Goal: Transaction & Acquisition: Purchase product/service

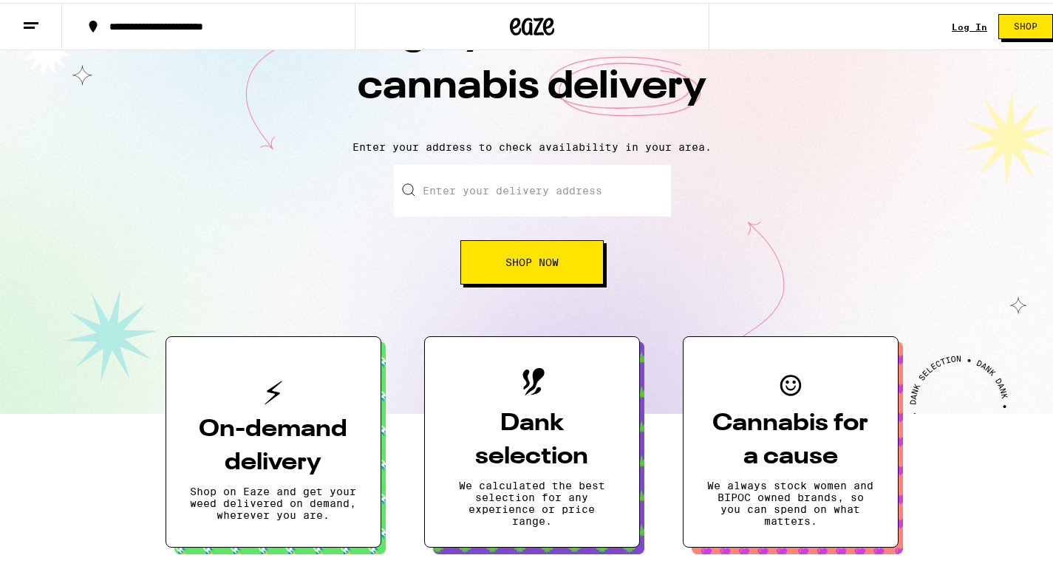
scroll to position [139, 0]
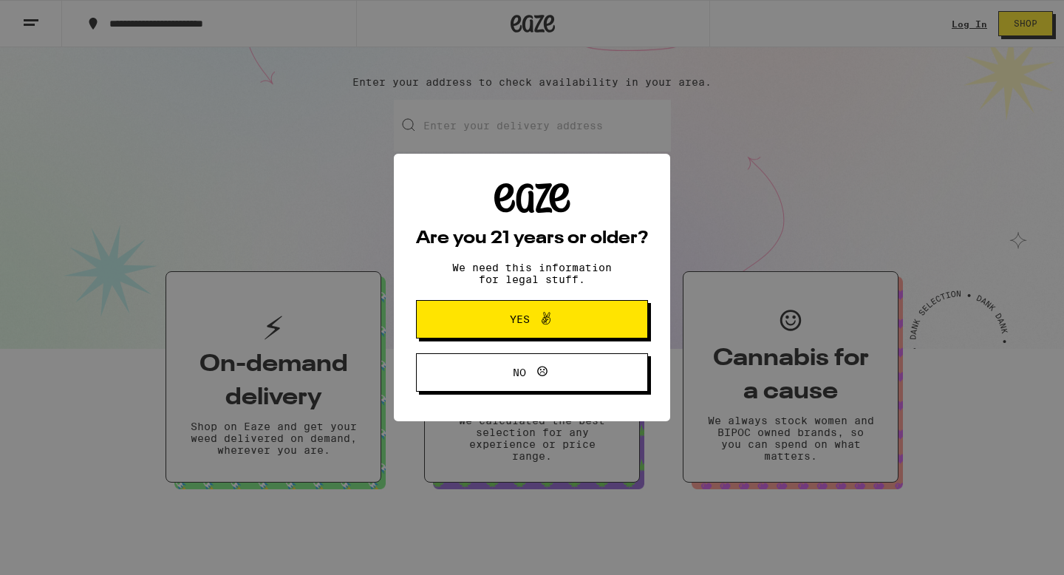
click at [562, 329] on span "Yes" at bounding box center [532, 319] width 112 height 19
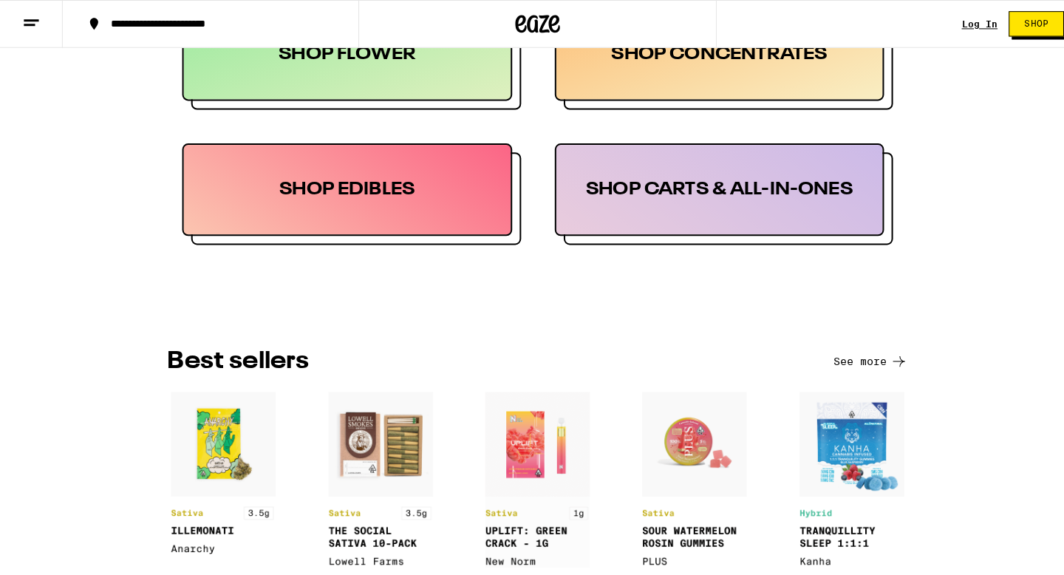
scroll to position [1034, 0]
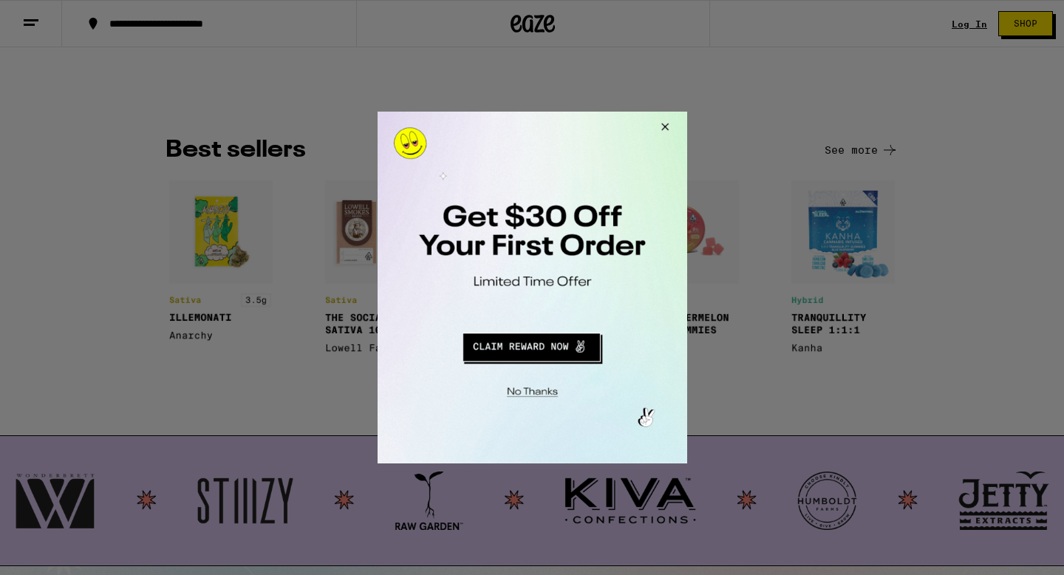
click at [537, 345] on button "Redirect to URL" at bounding box center [530, 344] width 257 height 35
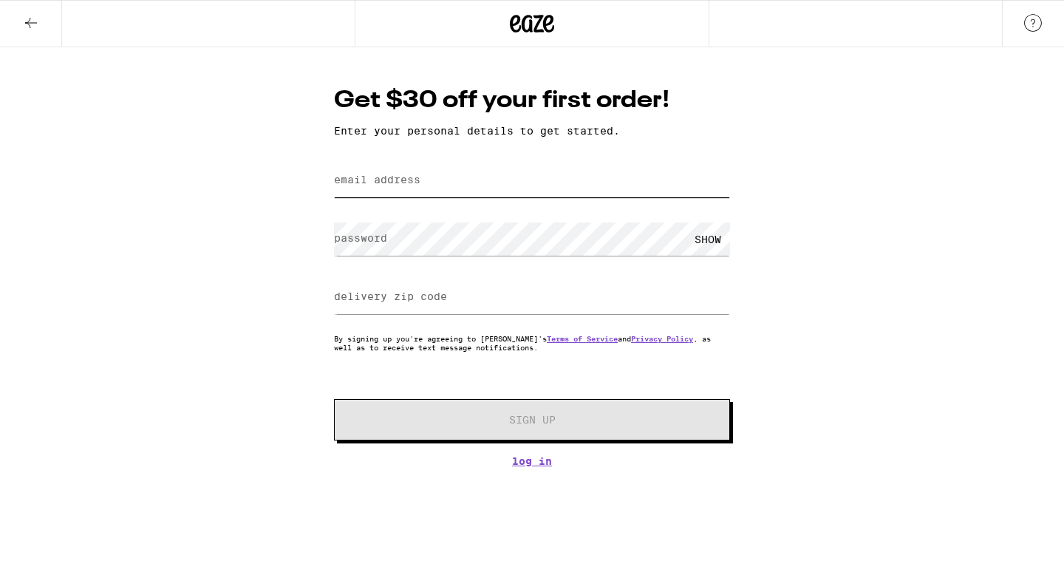
click at [430, 179] on input "email address" at bounding box center [532, 180] width 396 height 33
type input "[EMAIL_ADDRESS][DOMAIN_NAME]"
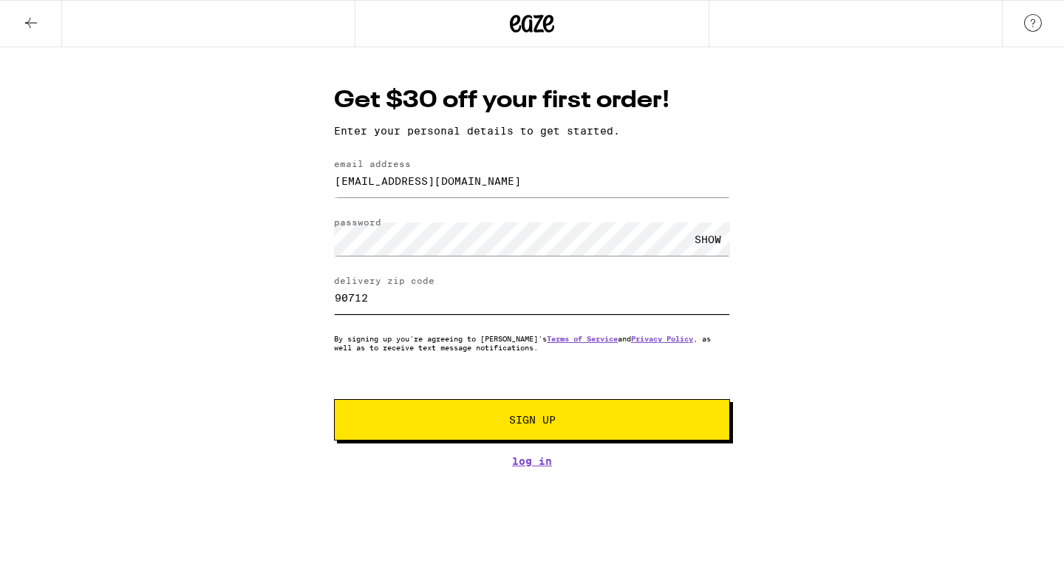
type input "90712"
click at [533, 425] on span "Sign Up" at bounding box center [532, 420] width 47 height 10
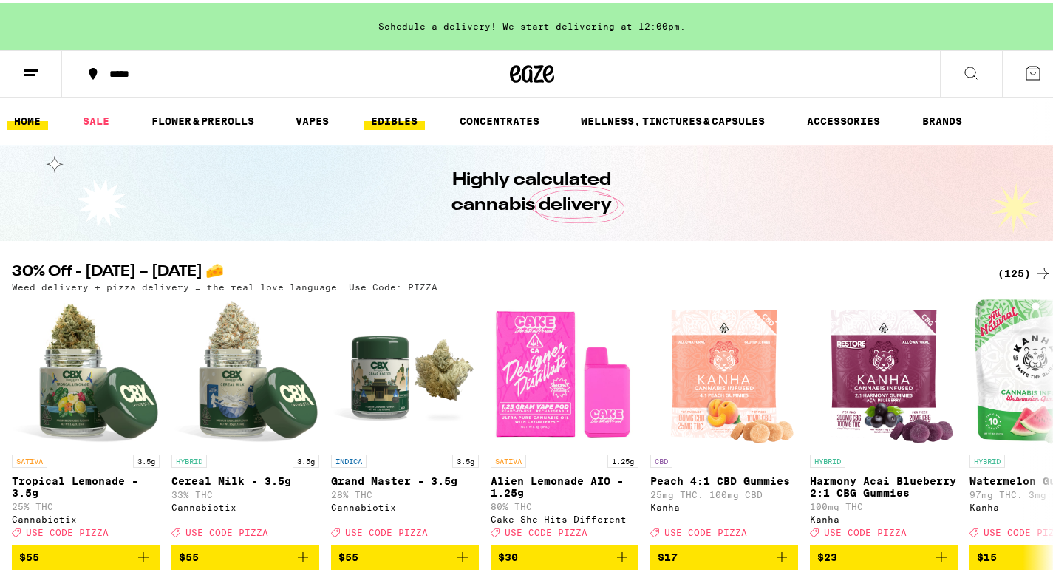
click at [411, 112] on link "EDIBLES" at bounding box center [394, 118] width 61 height 18
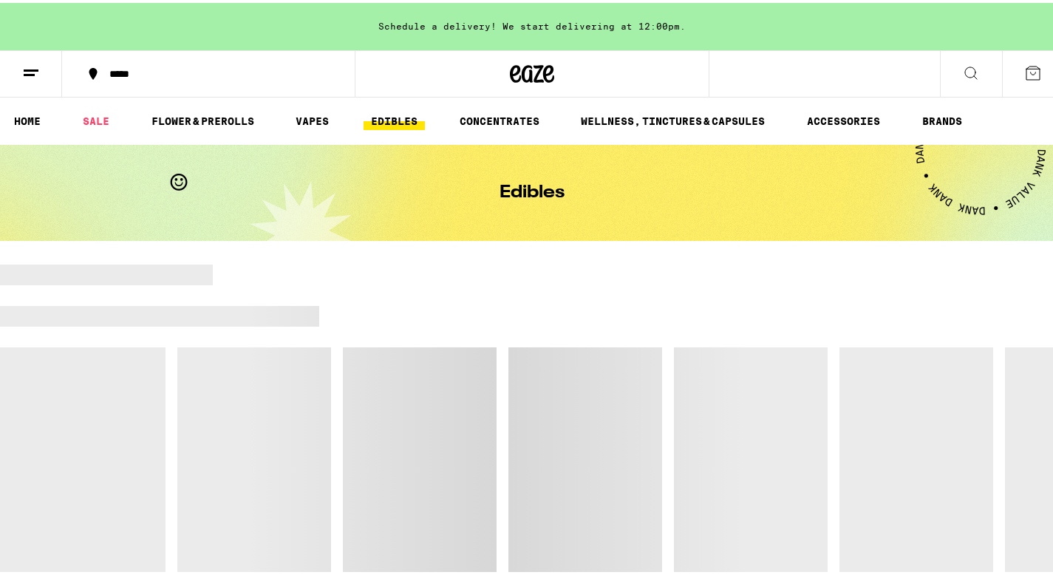
click at [33, 72] on line at bounding box center [29, 72] width 11 height 0
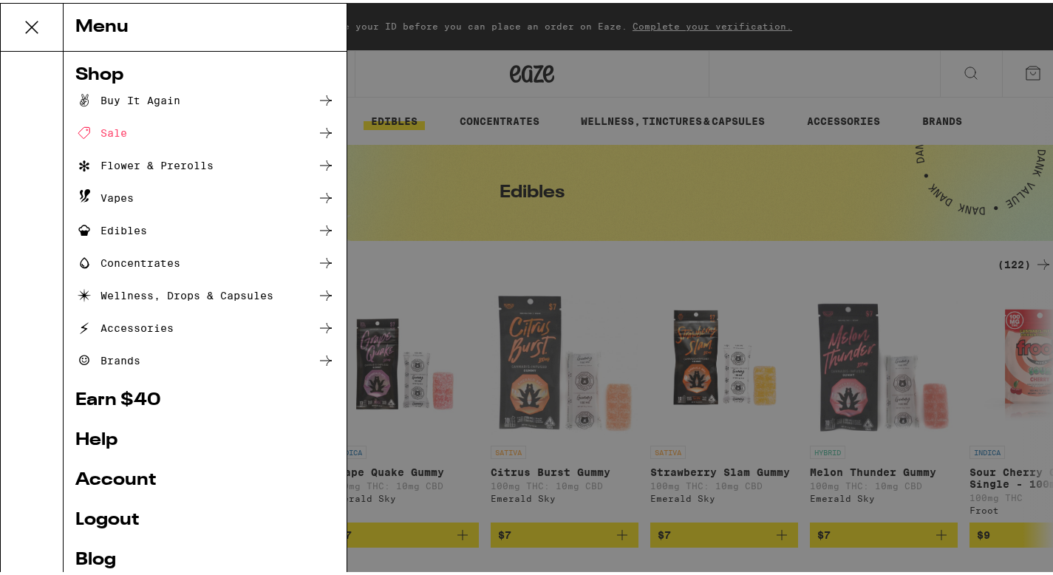
click at [545, 113] on div "Menu Shop Buy It Again Sale Flower & Prerolls Vapes Edibles Concentrates Wellne…" at bounding box center [532, 287] width 1064 height 575
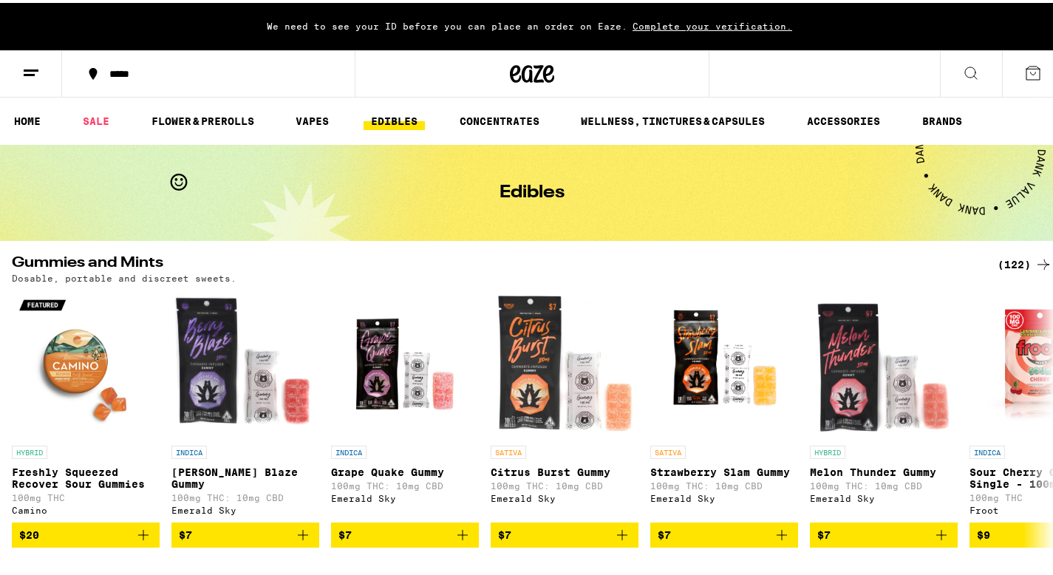
click at [1025, 69] on icon at bounding box center [1033, 70] width 18 height 18
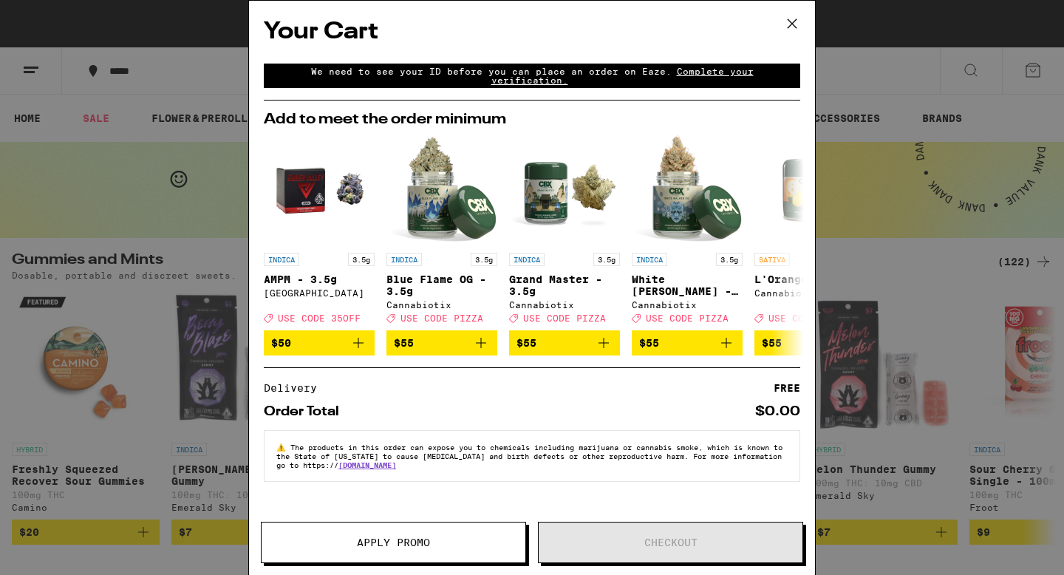
click at [797, 18] on icon at bounding box center [792, 24] width 22 height 22
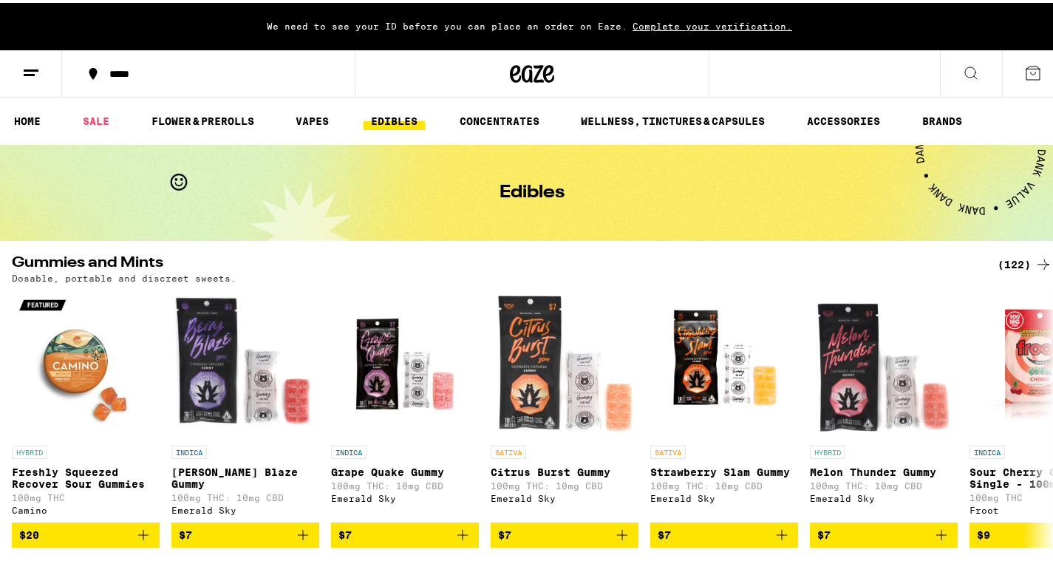
click at [962, 70] on icon at bounding box center [971, 70] width 18 height 18
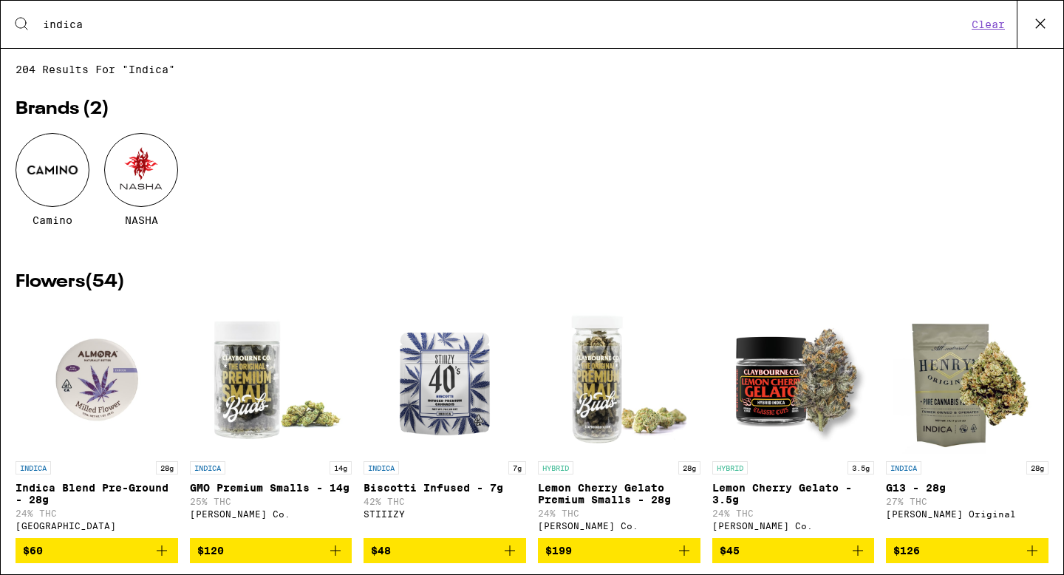
type input "indica"
click at [30, 177] on div at bounding box center [53, 170] width 74 height 74
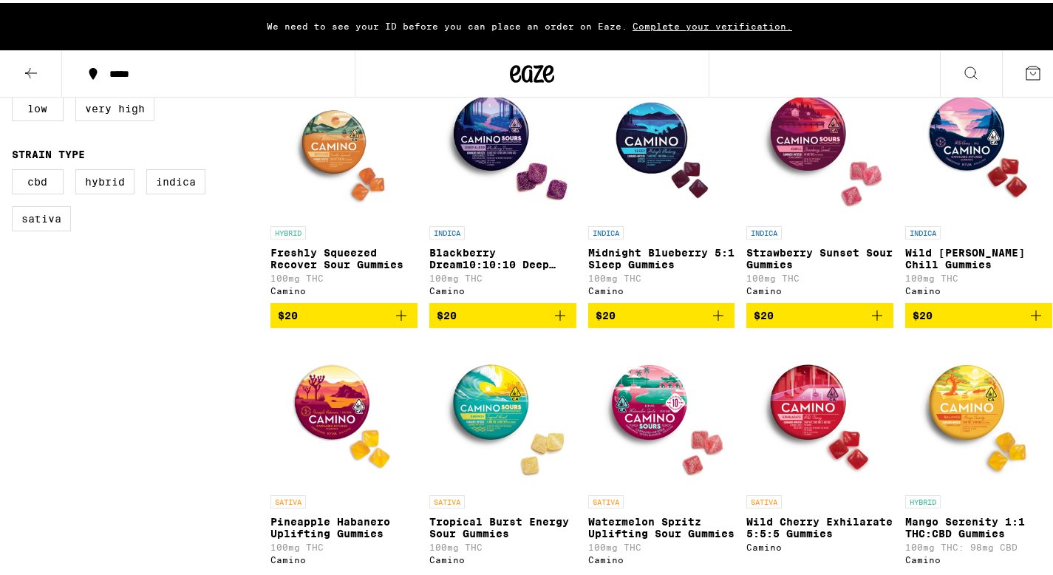
scroll to position [516, 0]
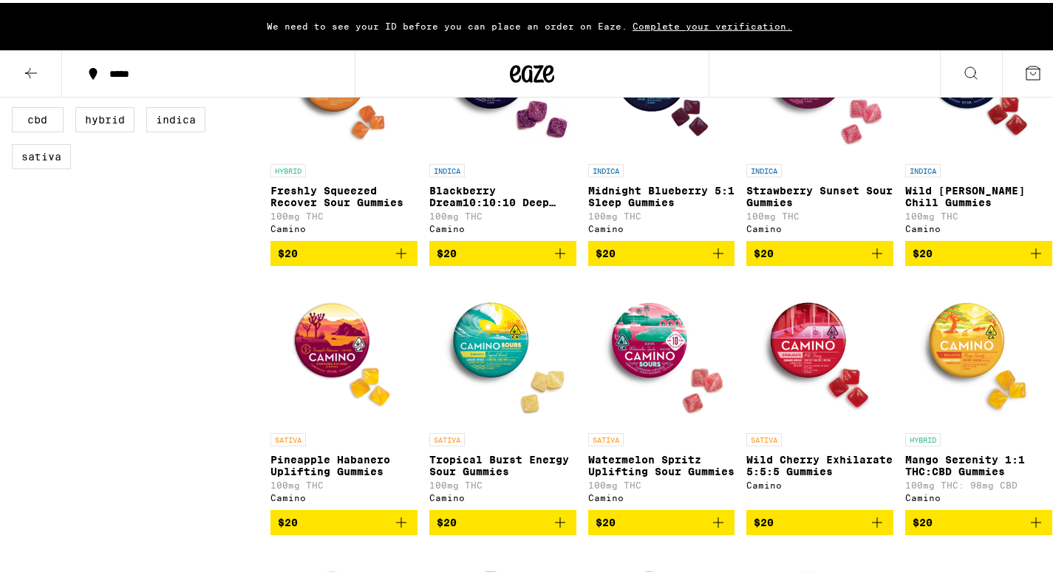
click at [484, 256] on span "$20" at bounding box center [503, 251] width 132 height 18
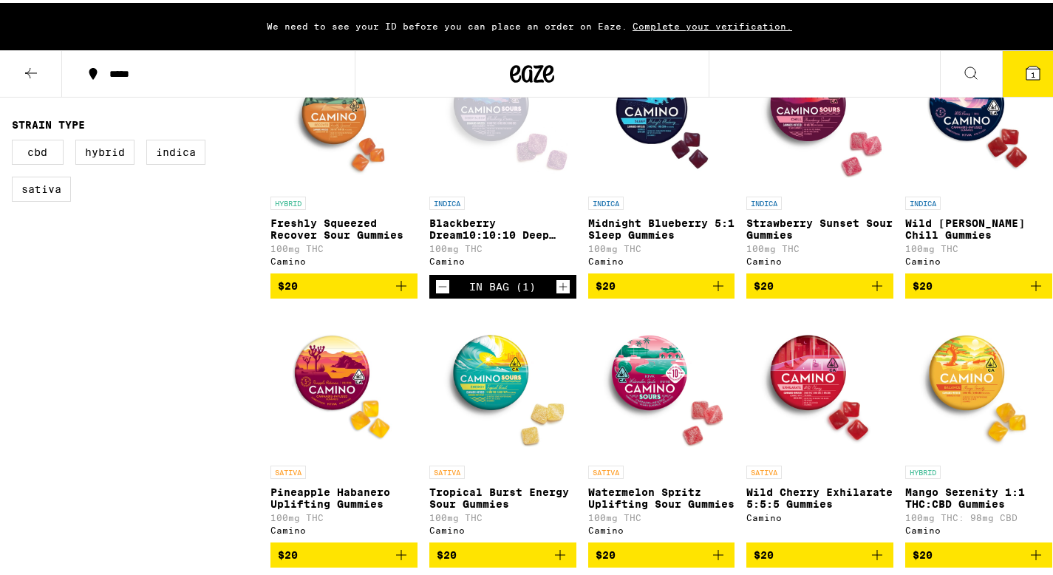
scroll to position [498, 0]
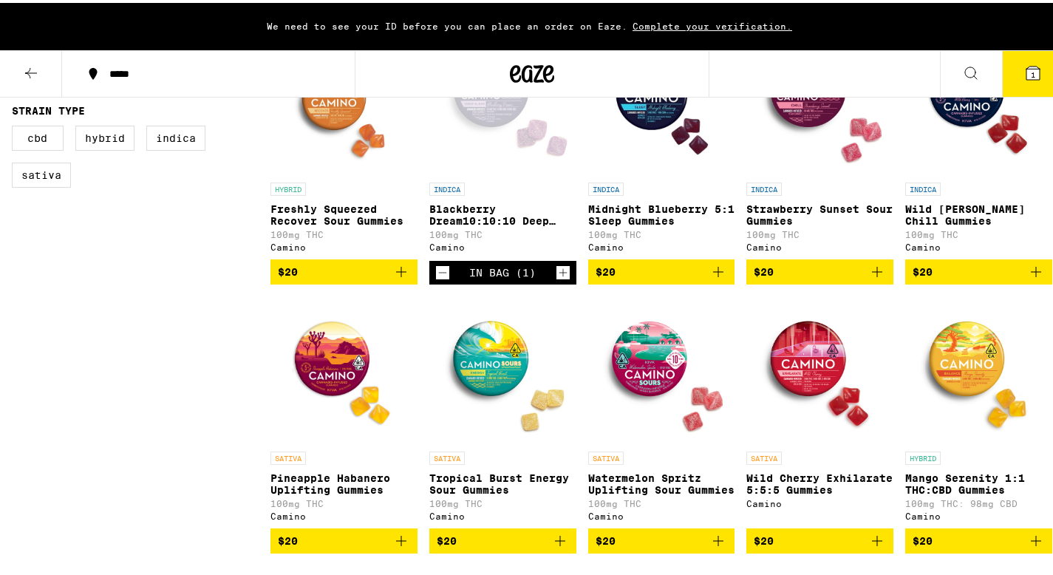
click at [927, 547] on span "$20" at bounding box center [979, 538] width 132 height 18
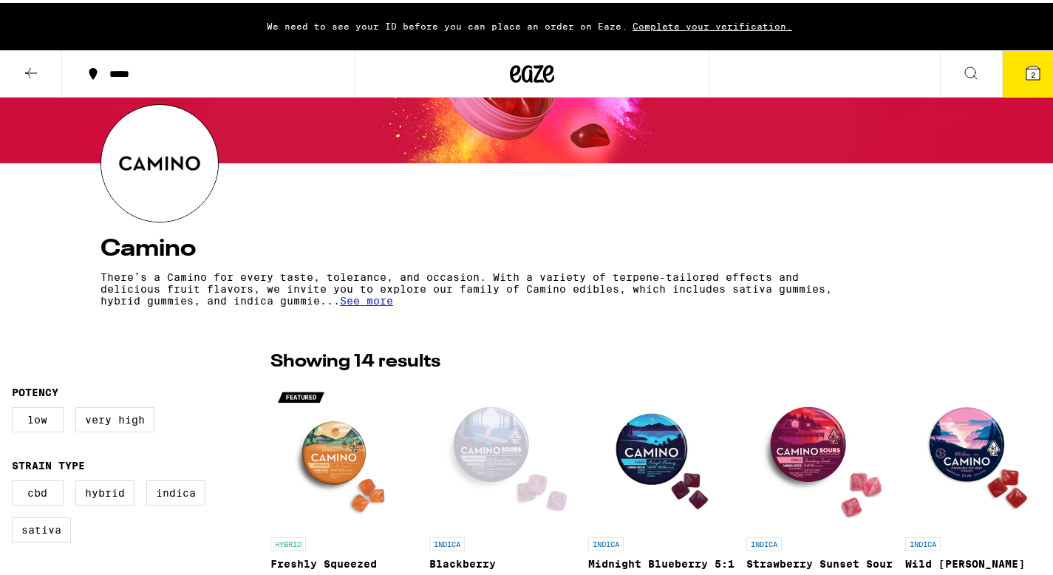
scroll to position [0, 0]
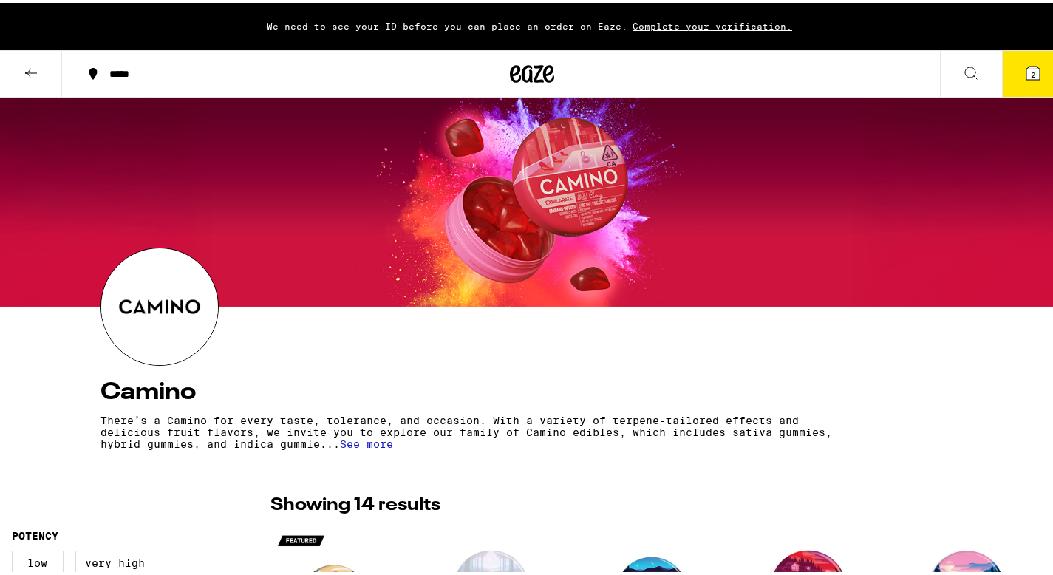
click at [27, 68] on icon at bounding box center [31, 70] width 18 height 18
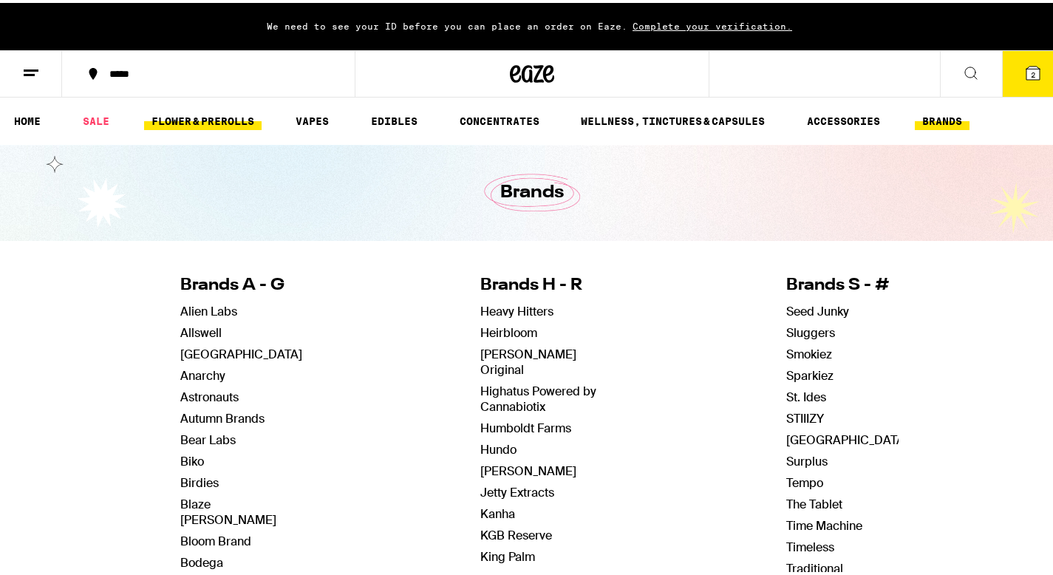
click at [198, 124] on link "FLOWER & PREROLLS" at bounding box center [202, 118] width 117 height 18
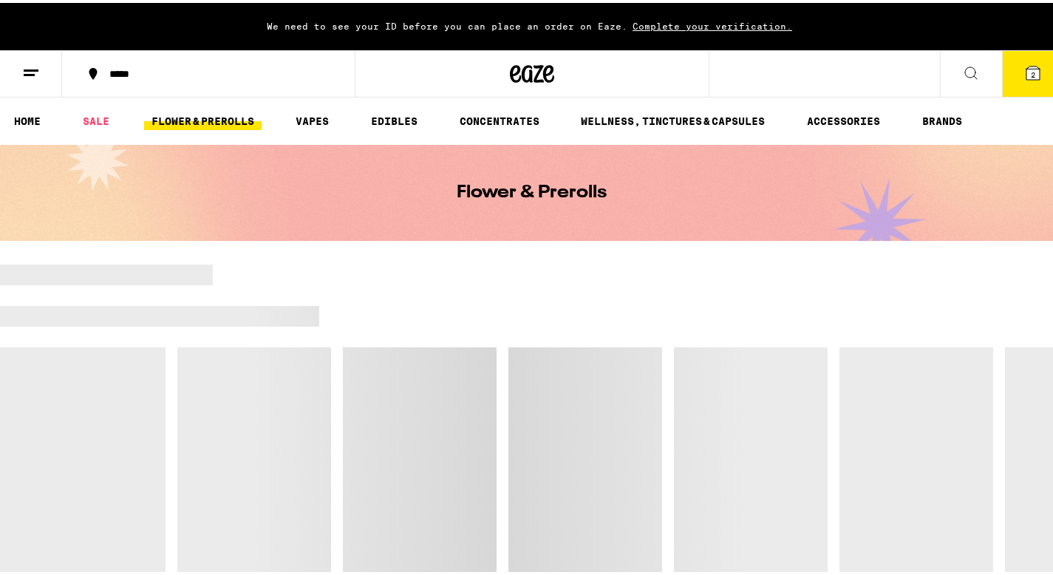
click at [208, 121] on link "FLOWER & PREROLLS" at bounding box center [202, 118] width 117 height 18
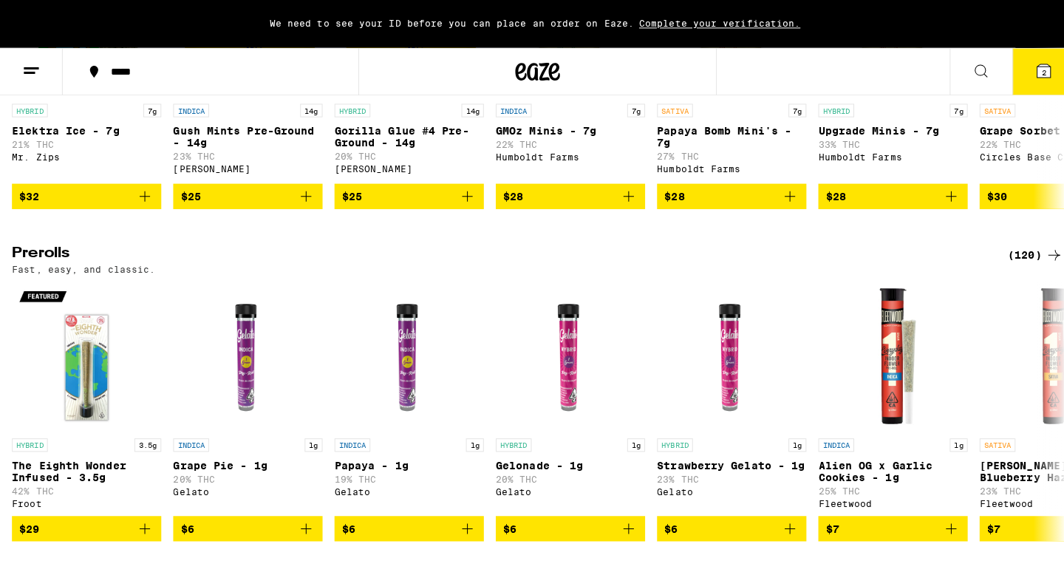
scroll to position [817, 0]
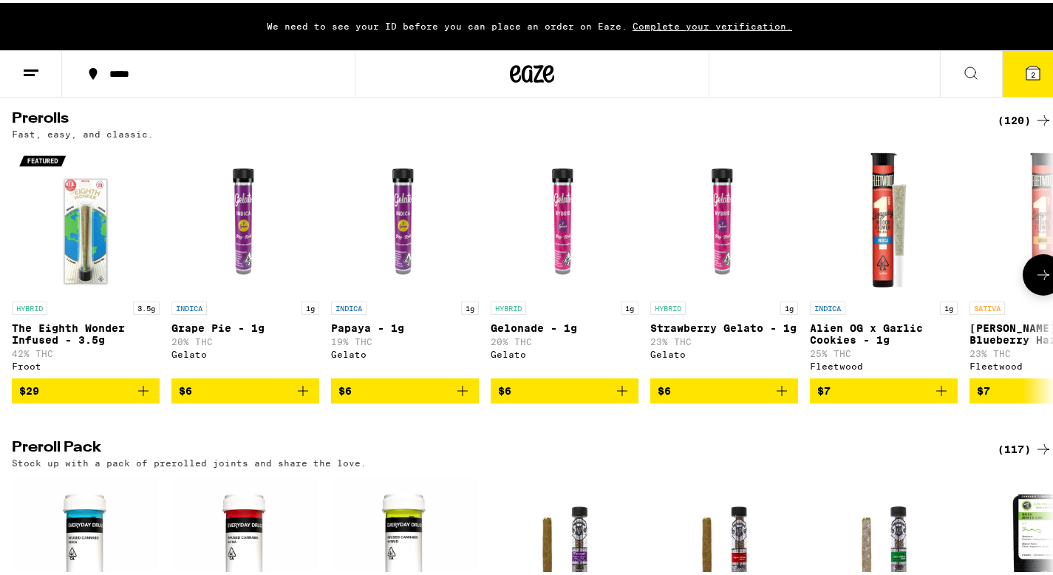
click at [872, 397] on span "$7" at bounding box center [883, 388] width 133 height 18
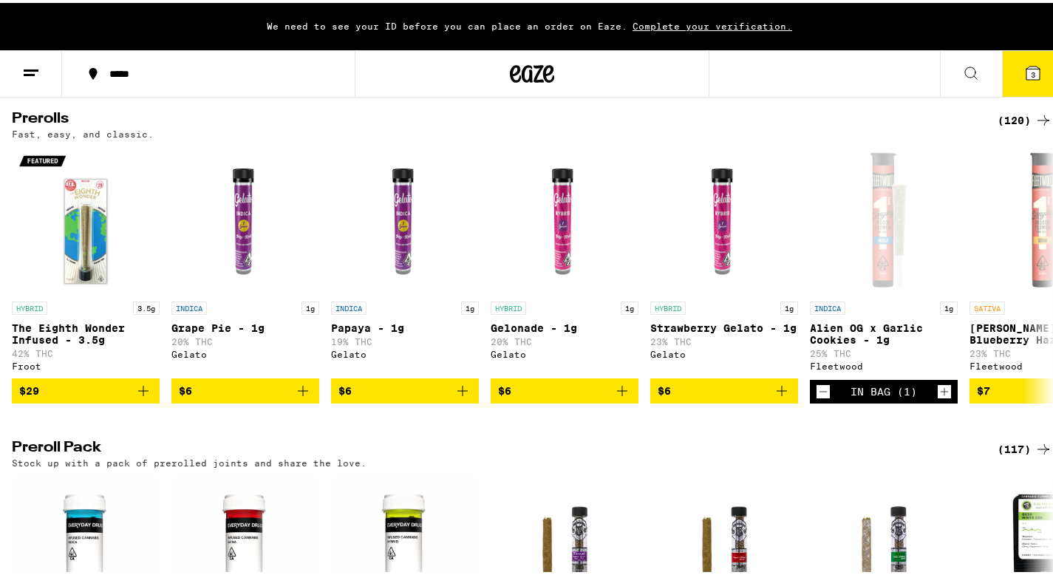
click at [1031, 75] on span "3" at bounding box center [1033, 71] width 4 height 9
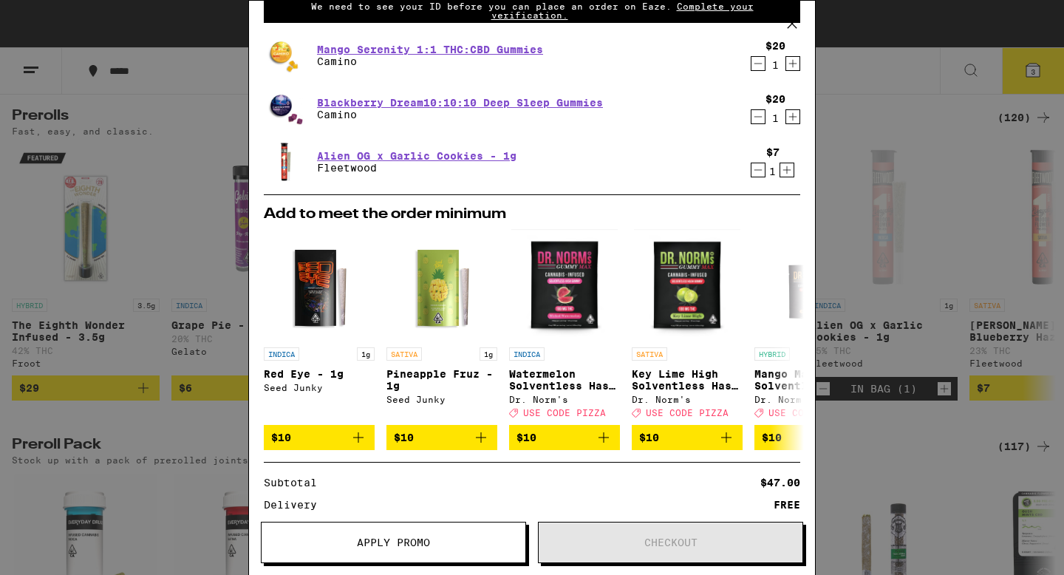
scroll to position [170, 0]
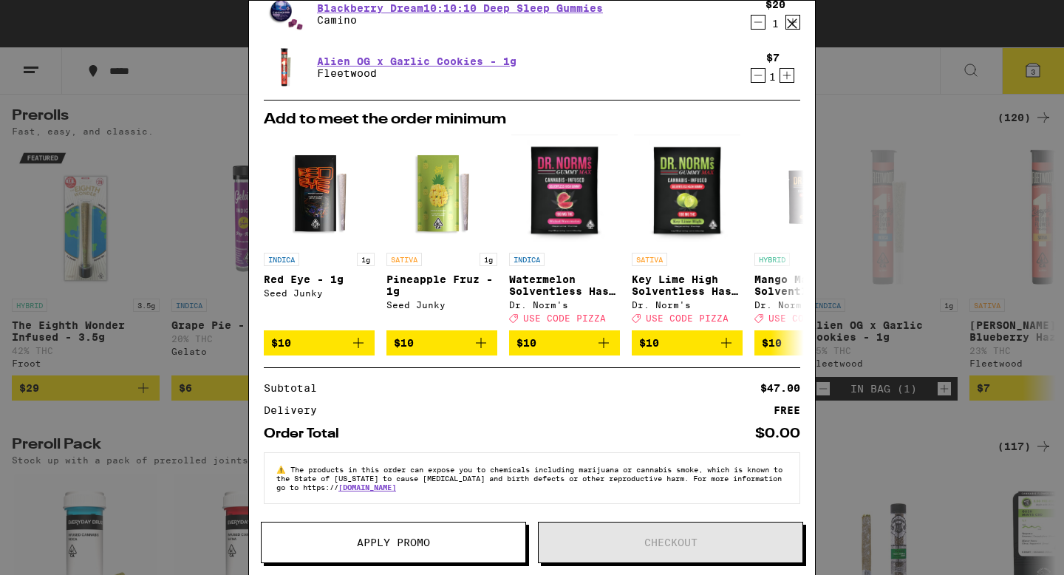
click at [460, 537] on span "Apply Promo" at bounding box center [394, 542] width 264 height 10
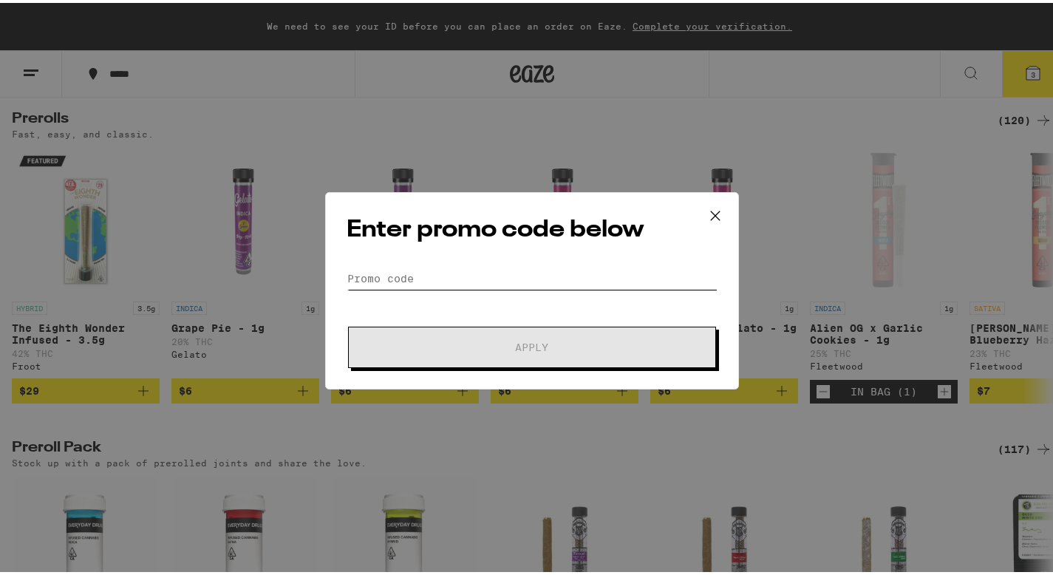
click at [471, 279] on input "Promo Code" at bounding box center [532, 276] width 371 height 22
click at [709, 209] on icon at bounding box center [715, 213] width 22 height 22
